Goal: Find specific page/section: Find specific page/section

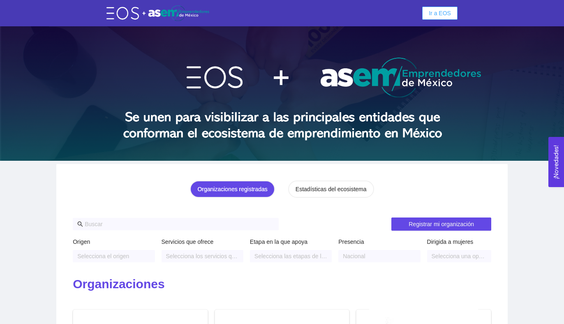
click at [445, 13] on span "Ir a EOS" at bounding box center [440, 13] width 22 height 9
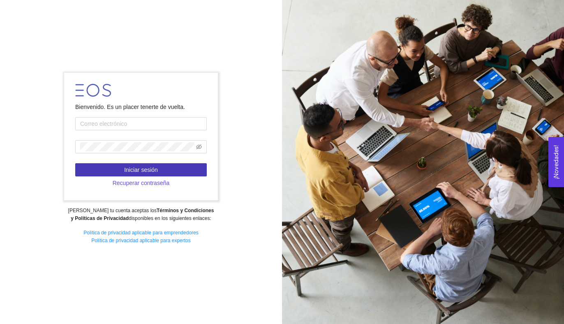
type input "[EMAIL_ADDRESS][PERSON_NAME][DOMAIN_NAME]"
click at [160, 169] on button "Iniciar sesión" at bounding box center [141, 169] width 132 height 13
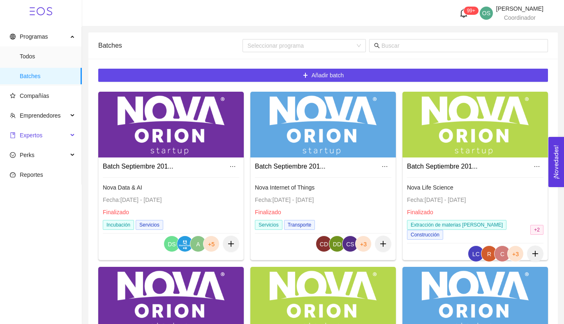
click at [41, 134] on span "Expertos" at bounding box center [31, 135] width 23 height 7
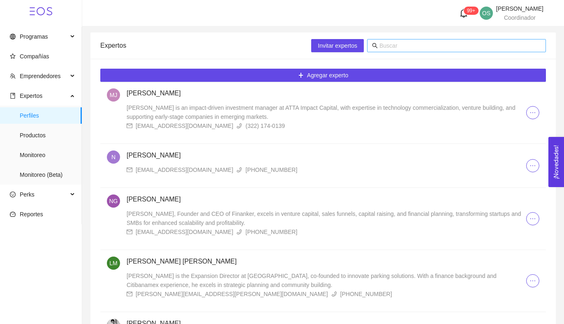
click at [406, 42] on input "text" at bounding box center [461, 45] width 162 height 9
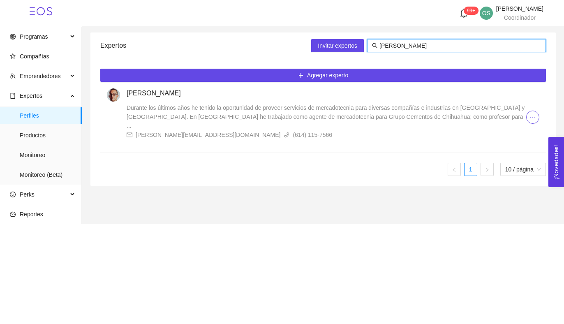
type input "[PERSON_NAME]"
